Goal: Find specific page/section: Find specific page/section

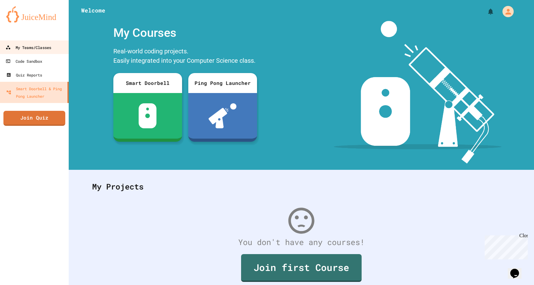
click at [40, 47] on div "My Teams/Classes" at bounding box center [29, 48] width 46 height 8
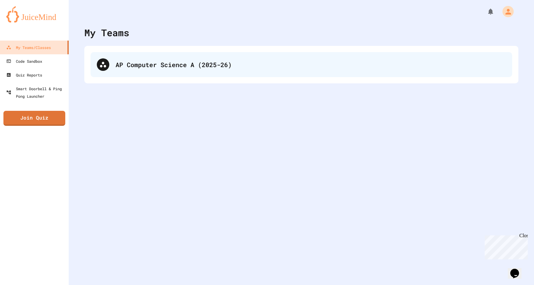
click at [143, 76] on div "AP Computer Science A (2025-26)" at bounding box center [300, 64] width 421 height 25
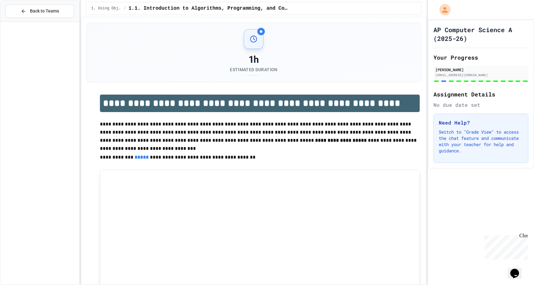
scroll to position [556, 0]
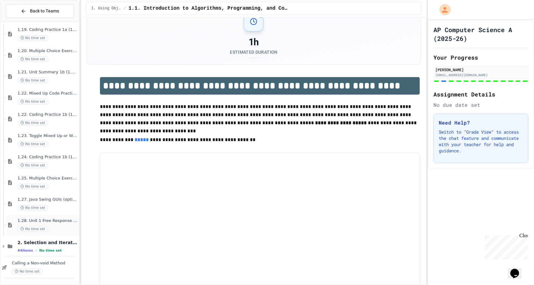
click at [47, 226] on div "No time set" at bounding box center [47, 229] width 60 height 6
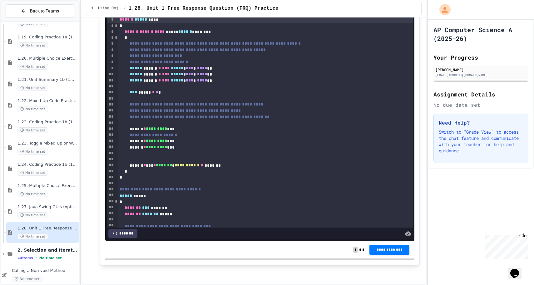
scroll to position [444, 0]
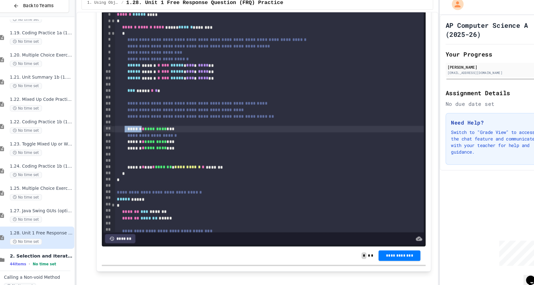
drag, startPoint x: 149, startPoint y: 154, endPoint x: 128, endPoint y: 154, distance: 20.3
click at [128, 132] on div "****** * ********* ***" at bounding box center [265, 129] width 295 height 6
click at [453, 0] on div at bounding box center [480, 10] width 106 height 20
